Goal: Task Accomplishment & Management: Manage account settings

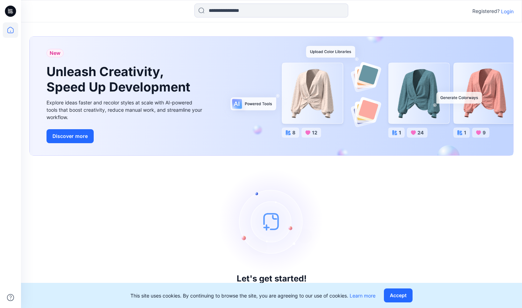
click at [515, 8] on div "Registered? Login" at bounding box center [271, 10] width 501 height 15
click at [500, 14] on div "Registered? Login" at bounding box center [492, 11] width 41 height 8
click at [505, 13] on p "Login" at bounding box center [507, 11] width 13 height 7
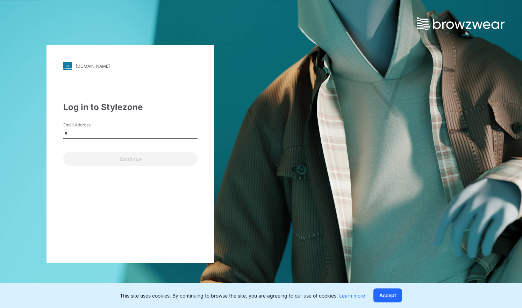
type input "**********"
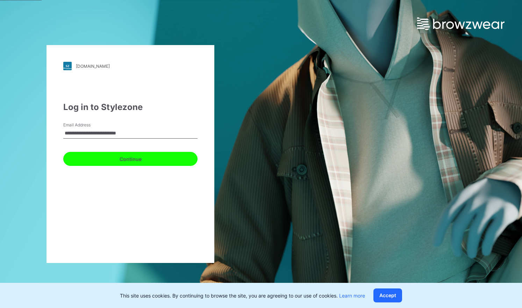
click at [109, 154] on button "Continue" at bounding box center [130, 159] width 134 height 14
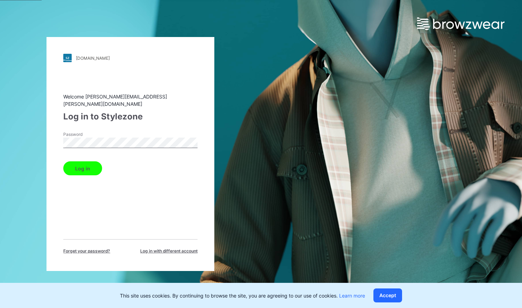
click at [63, 162] on button "Log in" at bounding box center [82, 169] width 39 height 14
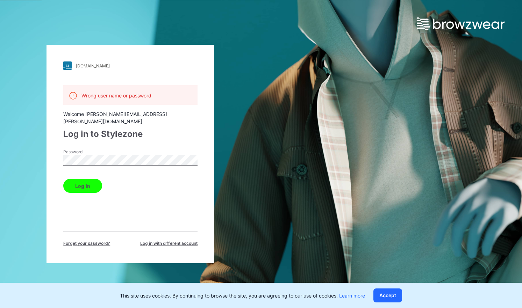
click at [63, 179] on button "Log in" at bounding box center [82, 186] width 39 height 14
